Goal: Task Accomplishment & Management: Manage account settings

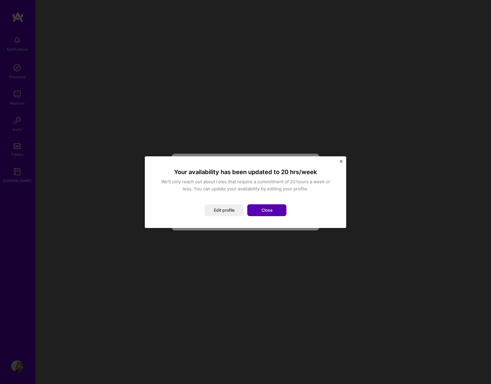
click at [273, 214] on button "Close" at bounding box center [266, 210] width 39 height 12
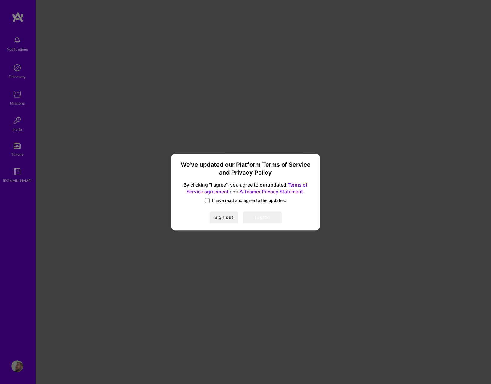
drag, startPoint x: 207, startPoint y: 201, endPoint x: 210, endPoint y: 203, distance: 3.3
click at [207, 201] on span at bounding box center [207, 200] width 5 height 5
click at [0, 0] on input "I have read and agree to the updates." at bounding box center [0, 0] width 0 height 0
click at [252, 217] on button "I agree" at bounding box center [262, 218] width 39 height 12
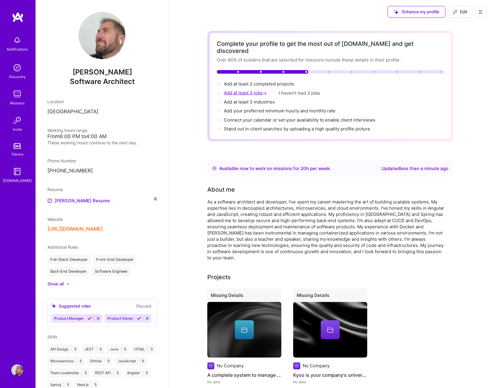
click at [253, 90] on span "Add at least 3 jobs →" at bounding box center [246, 93] width 44 height 6
select select "ES"
select select "Right Now"
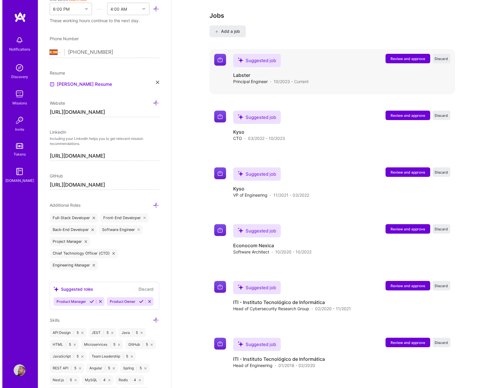
scroll to position [679, 0]
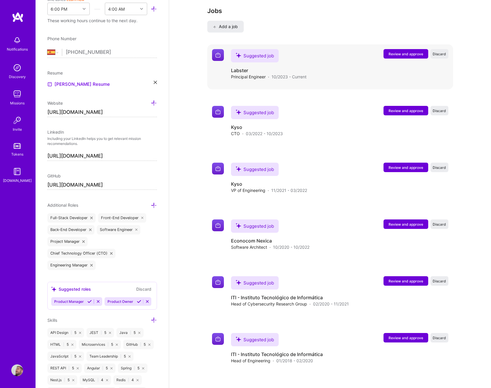
click at [411, 51] on span "Review and approve" at bounding box center [405, 53] width 35 height 5
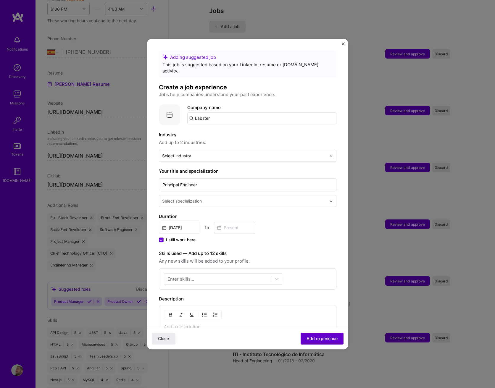
click at [312, 338] on span "Add experience" at bounding box center [322, 339] width 31 height 6
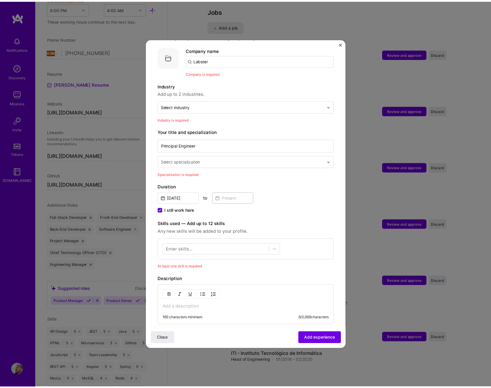
scroll to position [59, 0]
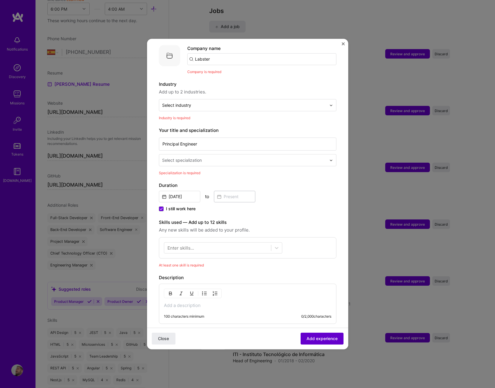
click at [321, 336] on span "Add experience" at bounding box center [322, 339] width 31 height 6
click at [341, 45] on form "Adding suggested job This job is suggested based on your LinkedIn, resume or [D…" at bounding box center [247, 226] width 201 height 471
click at [343, 44] on img "Close" at bounding box center [343, 43] width 3 height 3
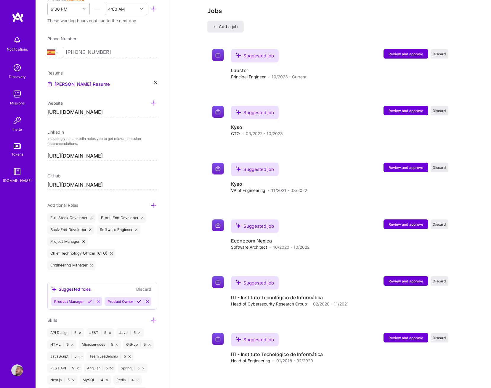
click at [16, 101] on div "Missions" at bounding box center [17, 103] width 15 height 6
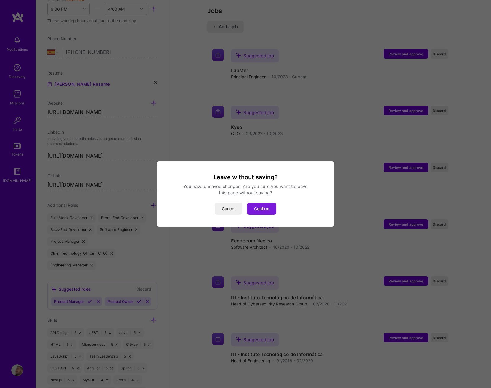
click at [262, 210] on button "Confirm" at bounding box center [261, 209] width 29 height 12
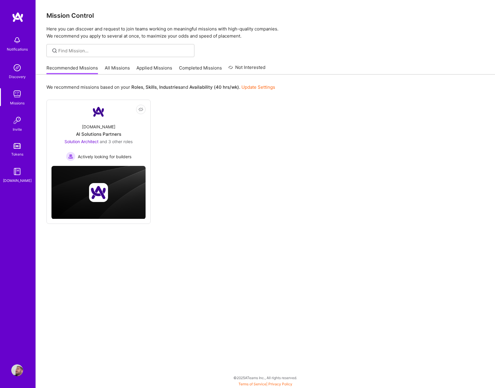
click at [119, 71] on link "All Missions" at bounding box center [117, 70] width 25 height 10
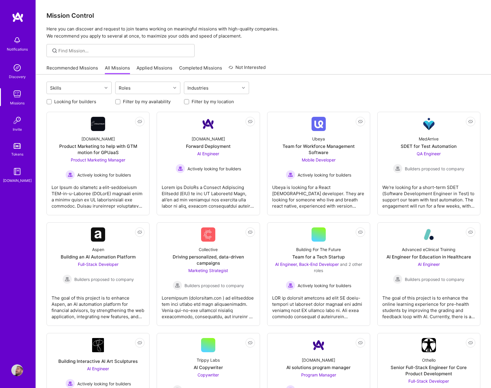
click at [139, 100] on label "Filter by my availability" at bounding box center [147, 102] width 48 height 6
click at [120, 100] on input "Filter by my availability" at bounding box center [118, 102] width 4 height 4
checkbox input "true"
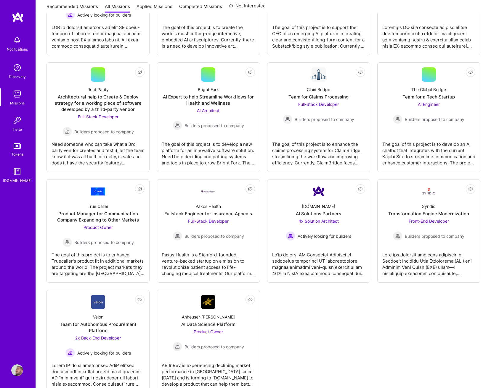
scroll to position [273, 0]
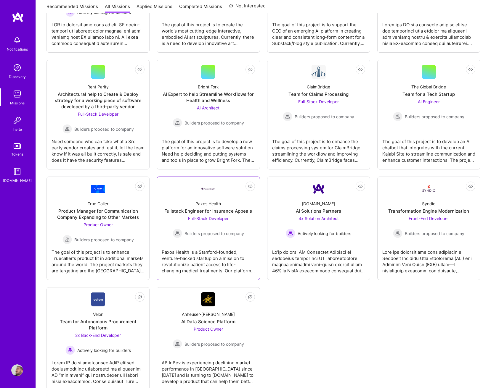
click at [212, 251] on div "Paxos Health is a Stanford-founded, venture-backed startup on a mission to revo…" at bounding box center [208, 259] width 93 height 30
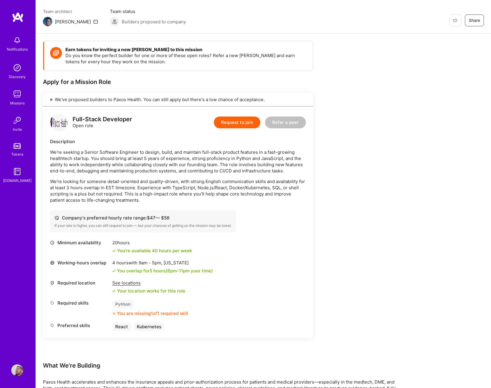
scroll to position [86, 0]
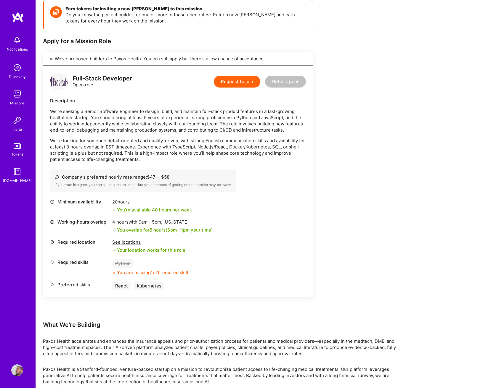
click at [22, 377] on div "Notifications Discovery Missions Invite Tokens [DOMAIN_NAME] Profile" at bounding box center [18, 194] width 36 height 388
click at [22, 374] on img at bounding box center [17, 371] width 12 height 12
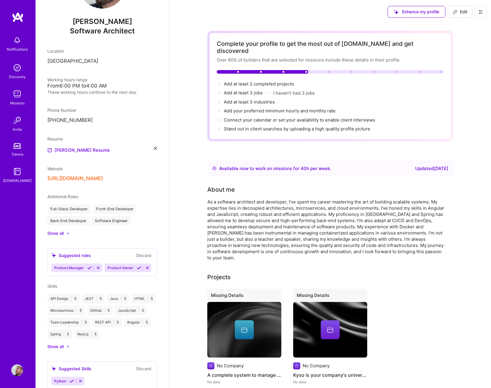
scroll to position [84, 0]
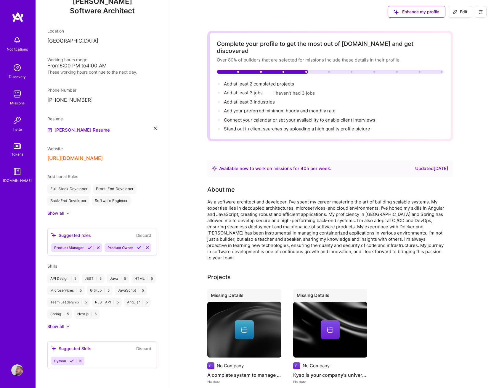
click at [68, 212] on div at bounding box center [68, 214] width 4 height 4
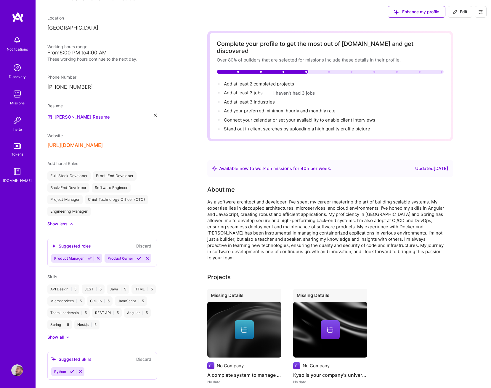
click at [88, 261] on icon at bounding box center [89, 258] width 4 height 4
click at [86, 261] on icon at bounding box center [85, 258] width 4 height 4
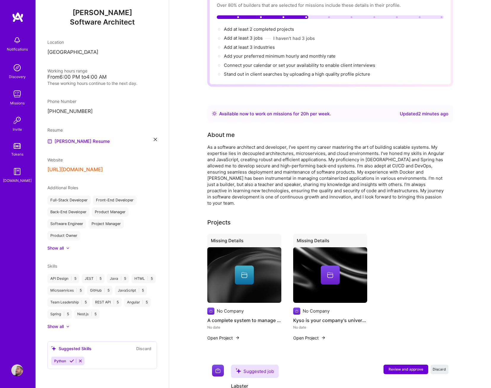
scroll to position [59, 0]
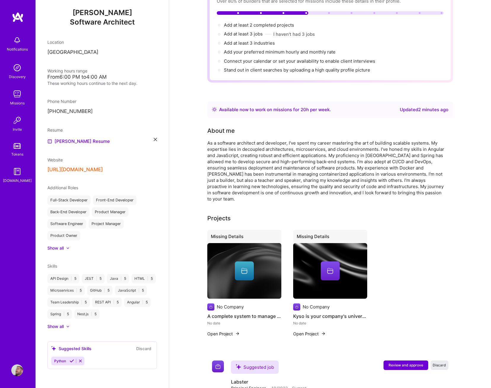
click at [59, 325] on div "Show all" at bounding box center [55, 327] width 16 height 6
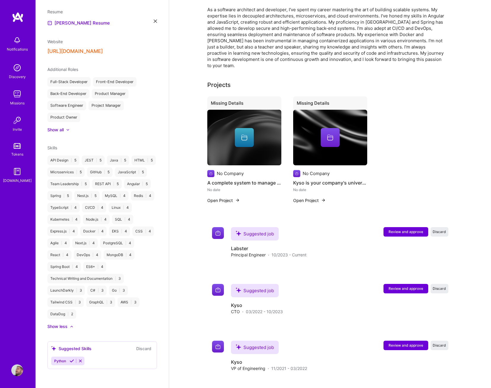
scroll to position [0, 0]
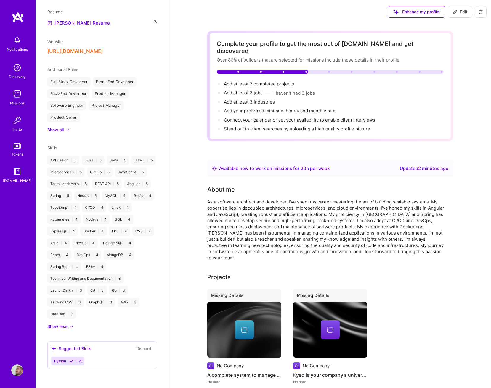
click at [320, 165] on div "Available now to work on missions for 20 h per week ." at bounding box center [275, 168] width 112 height 7
drag, startPoint x: 229, startPoint y: 160, endPoint x: 314, endPoint y: 164, distance: 85.0
click at [311, 166] on div "Available now to work on missions for 20 h per week . Updated 2 minutes ago" at bounding box center [330, 168] width 246 height 17
click at [314, 165] on div "Available now to work on missions for 20 h per week ." at bounding box center [275, 168] width 112 height 7
click at [464, 10] on span "Edit" at bounding box center [459, 12] width 15 height 6
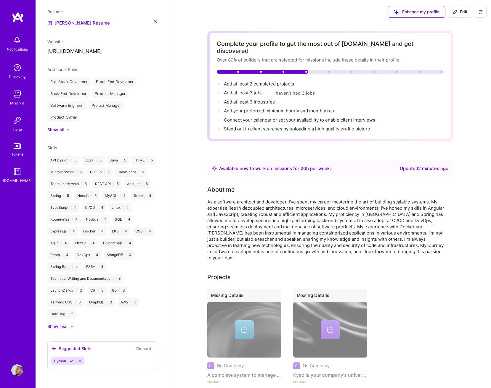
select select "ES"
select select "Right Now"
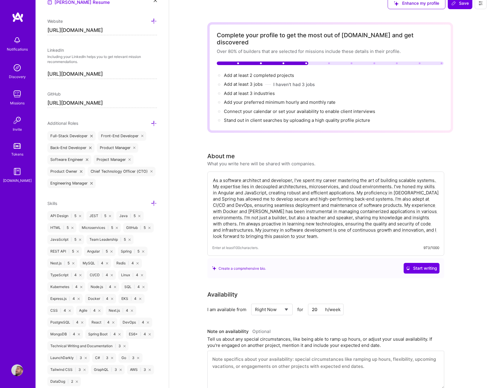
scroll to position [157, 0]
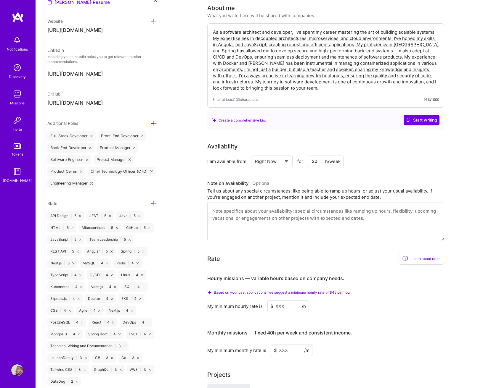
click at [316, 156] on input "20" at bounding box center [326, 162] width 36 height 12
click at [286, 154] on select "Select... Right Now Future Date Not Available" at bounding box center [272, 161] width 34 height 15
click at [255, 154] on select "Select... Right Now Future Date Not Available" at bounding box center [272, 161] width 34 height 15
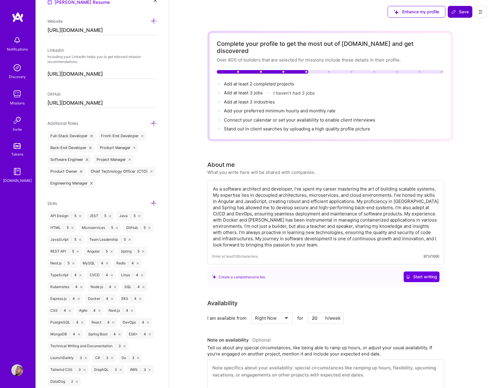
click at [465, 10] on span "Save" at bounding box center [459, 12] width 17 height 6
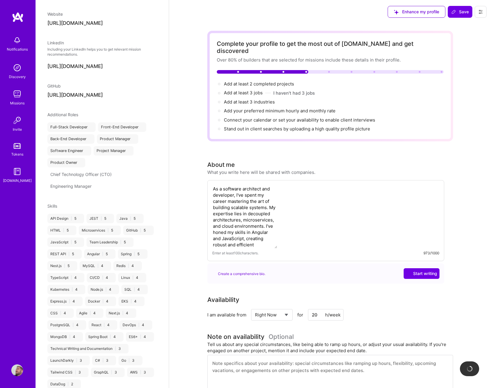
scroll to position [199, 0]
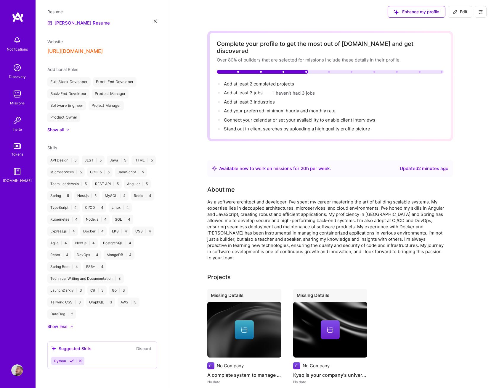
click at [21, 99] on img at bounding box center [17, 94] width 12 height 12
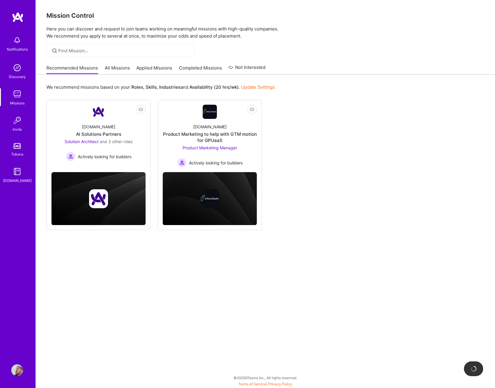
click at [161, 69] on link "Applied Missions" at bounding box center [154, 70] width 36 height 10
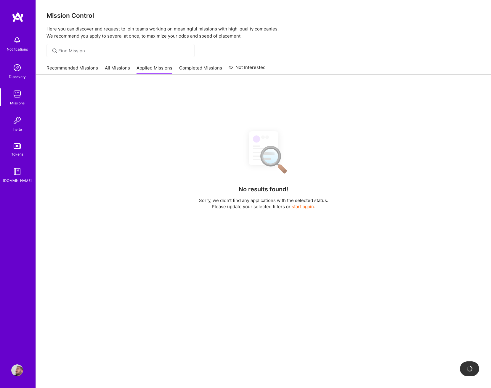
click at [125, 70] on link "All Missions" at bounding box center [117, 70] width 25 height 10
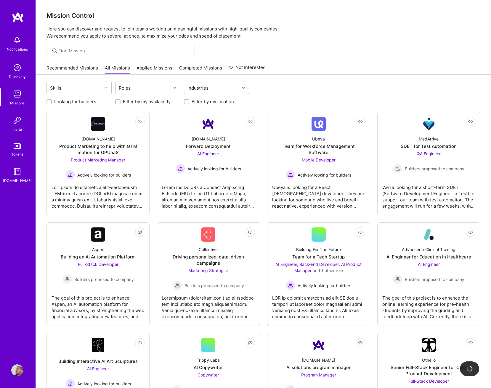
click at [134, 100] on label "Filter by my availability" at bounding box center [147, 102] width 48 height 6
click at [120, 100] on input "Filter by my availability" at bounding box center [118, 102] width 4 height 4
checkbox input "true"
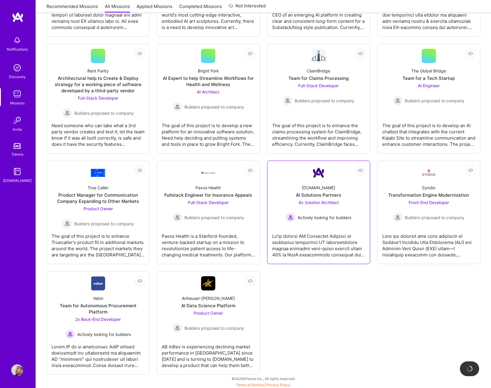
scroll to position [290, 0]
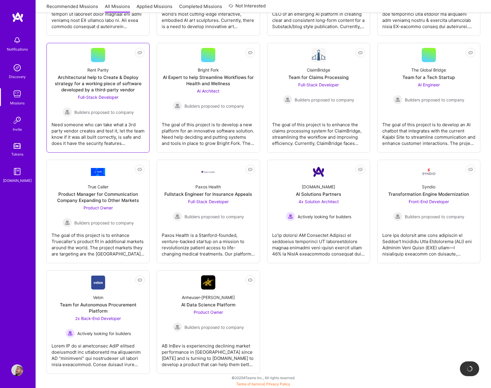
click at [118, 142] on div "Need someone who can take what a 3rd party vendor creates and test it, let the …" at bounding box center [97, 132] width 93 height 30
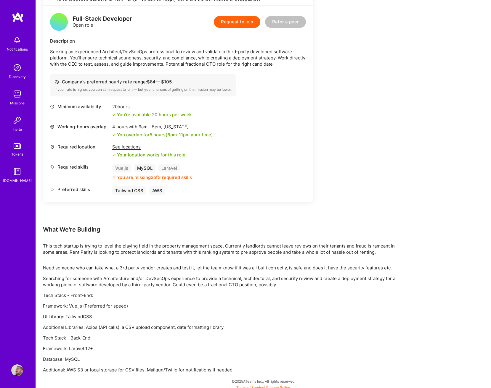
scroll to position [150, 0]
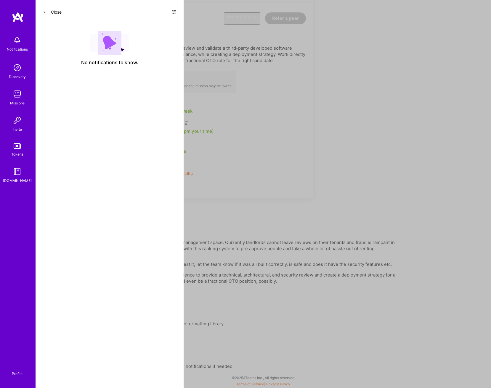
scroll to position [290, 0]
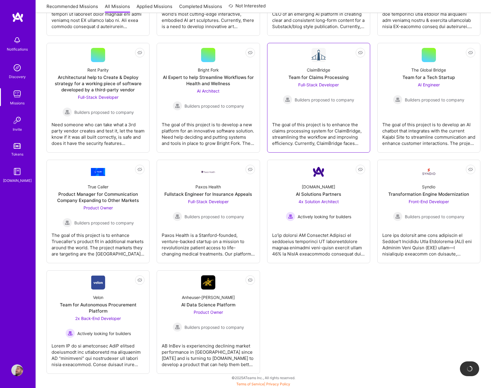
click at [329, 134] on div "The goal of this project is to enhance the claims processing system for ClaimBr…" at bounding box center [318, 132] width 93 height 30
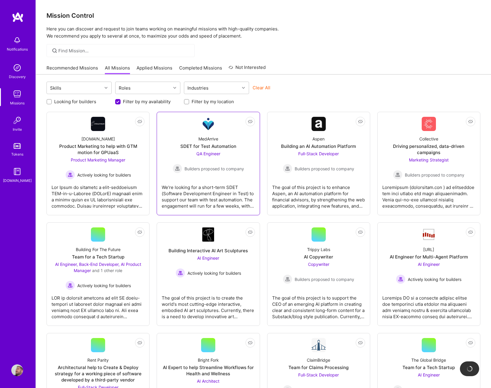
click at [221, 179] on link "Not Interested MedArrive SDET for Test Automation QA Engineer Builders proposed…" at bounding box center [208, 164] width 93 height 94
